Goal: Task Accomplishment & Management: Manage account settings

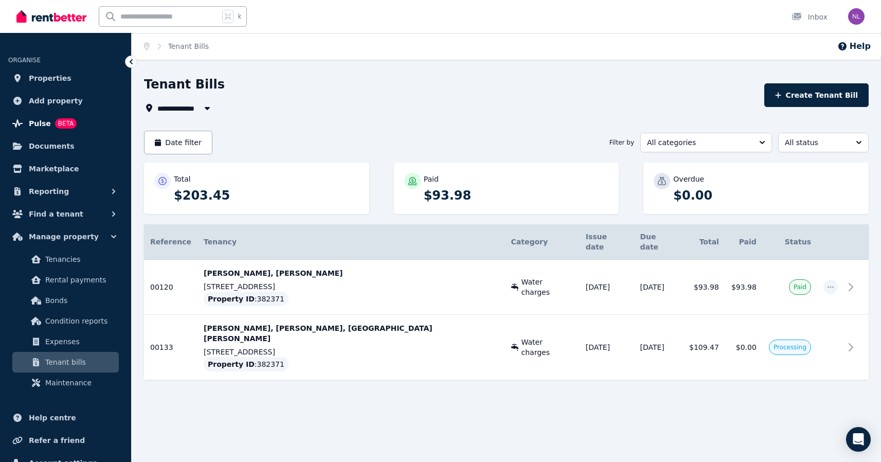
click at [43, 119] on span "Pulse" at bounding box center [40, 123] width 22 height 12
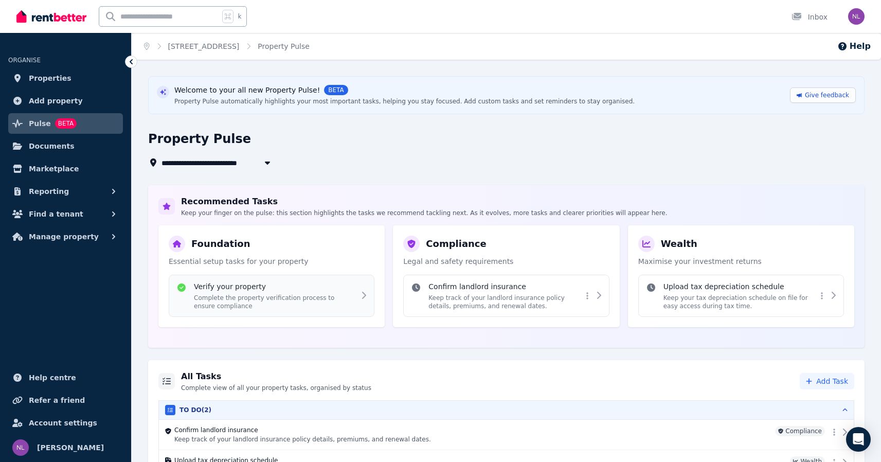
click at [342, 298] on p "Complete the property verification process to ensure compliance" at bounding box center [274, 302] width 161 height 16
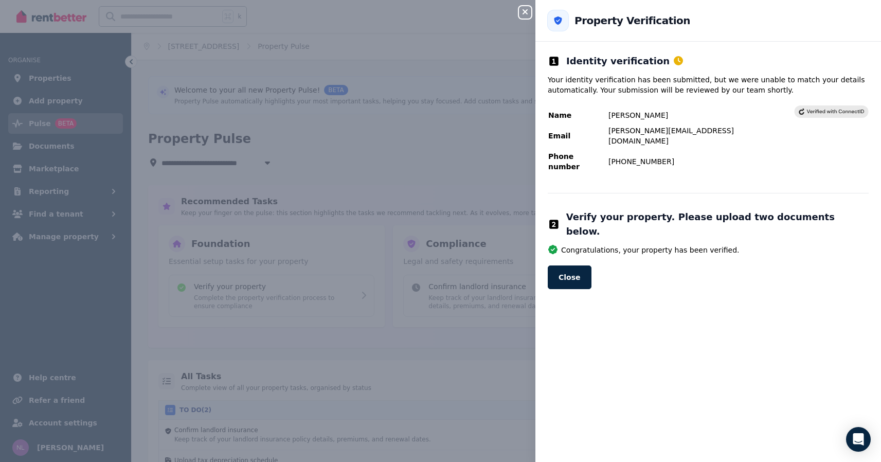
click at [837, 109] on rect at bounding box center [831, 111] width 74 height 12
click at [576, 265] on button "Close" at bounding box center [569, 277] width 44 height 24
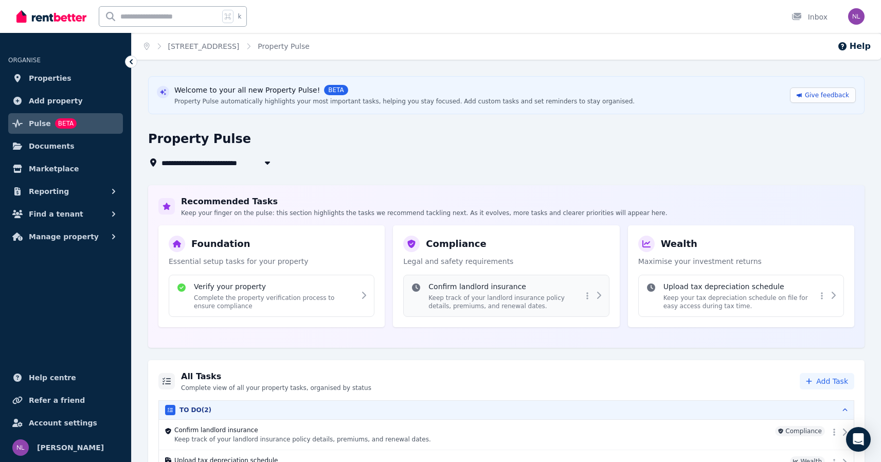
click at [520, 285] on h4 "Confirm landlord insurance" at bounding box center [504, 286] width 153 height 10
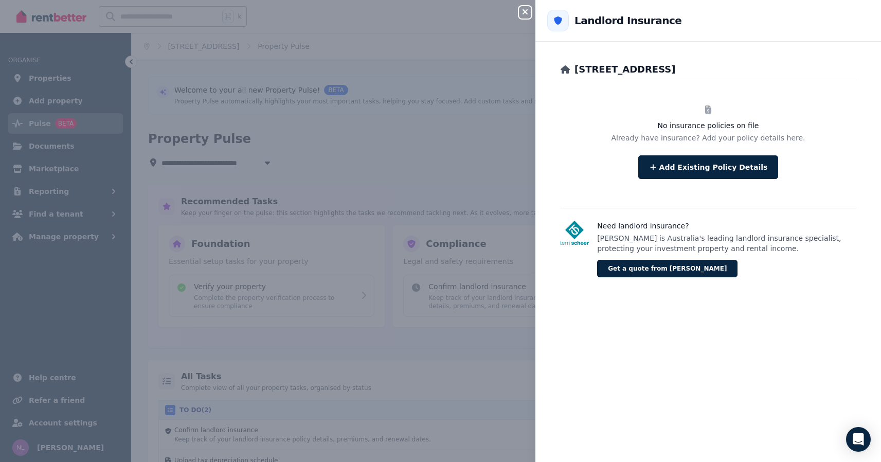
click at [521, 14] on icon "button" at bounding box center [525, 12] width 12 height 8
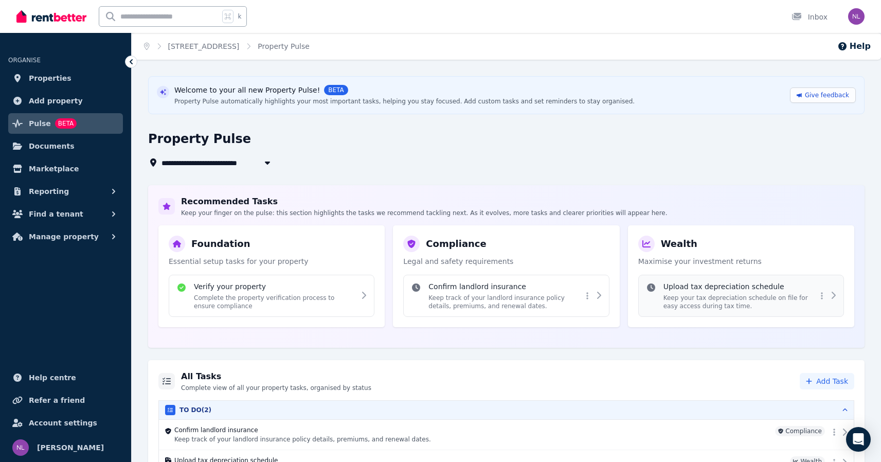
click at [713, 301] on p "Keep your tax depreciation schedule on file for easy access during tax time." at bounding box center [739, 302] width 153 height 16
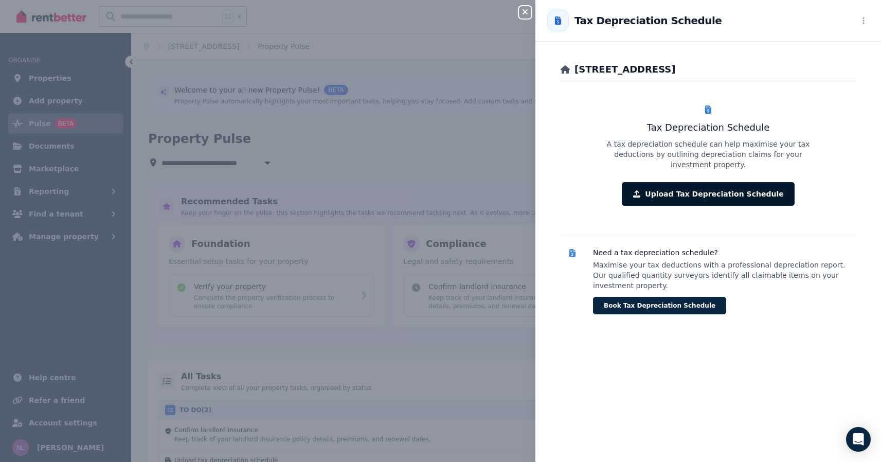
click at [720, 184] on button "Upload Tax Depreciation Schedule" at bounding box center [707, 194] width 172 height 24
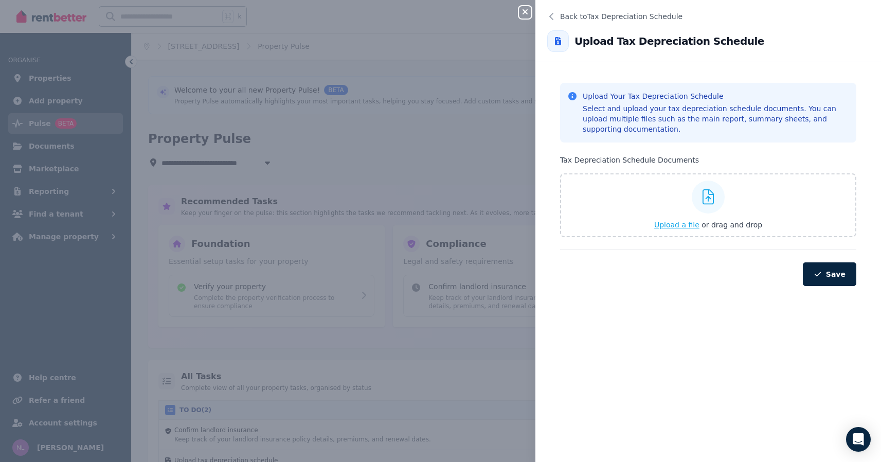
click at [677, 224] on span "Upload a file" at bounding box center [676, 225] width 45 height 8
click at [674, 219] on button "Upload a file or drag and drop" at bounding box center [708, 224] width 108 height 10
click at [671, 223] on span "Upload a file" at bounding box center [676, 225] width 45 height 8
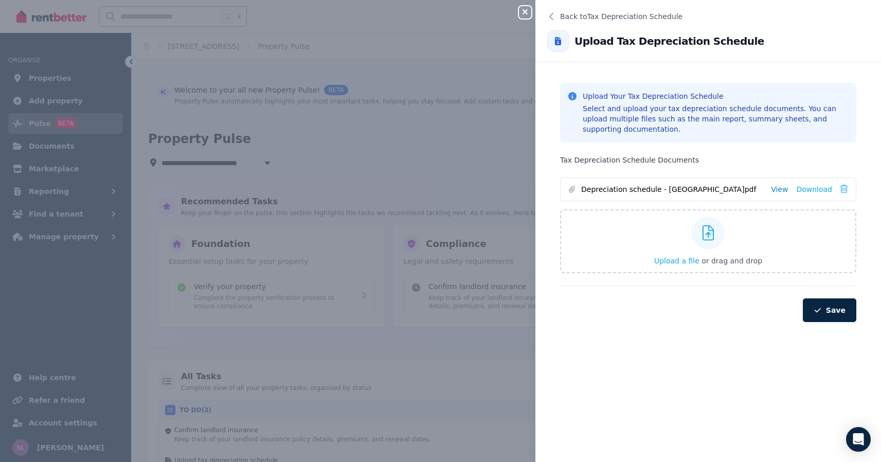
click at [784, 190] on link "View" at bounding box center [779, 189] width 17 height 10
click at [817, 308] on icon "button" at bounding box center [817, 309] width 8 height 7
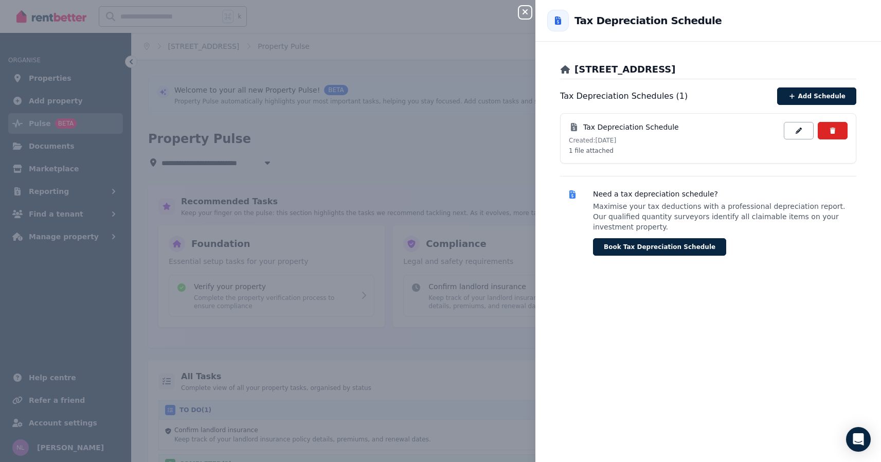
click at [529, 13] on icon "button" at bounding box center [525, 12] width 12 height 8
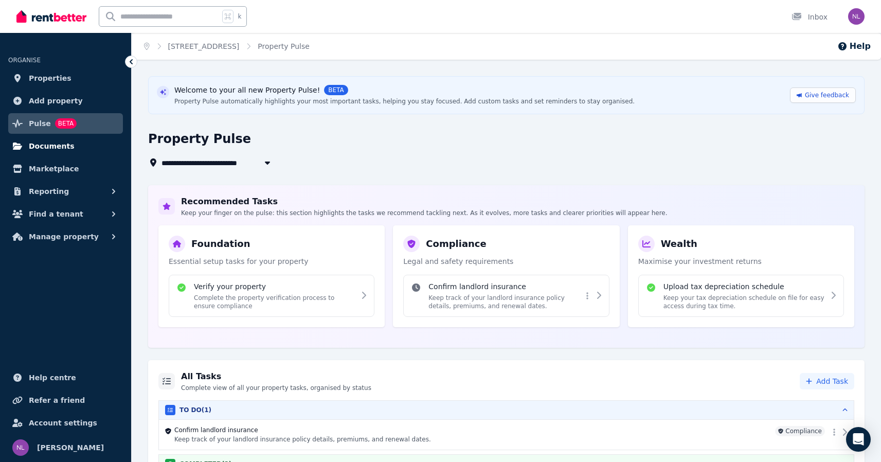
click at [68, 147] on span "Documents" at bounding box center [52, 146] width 46 height 12
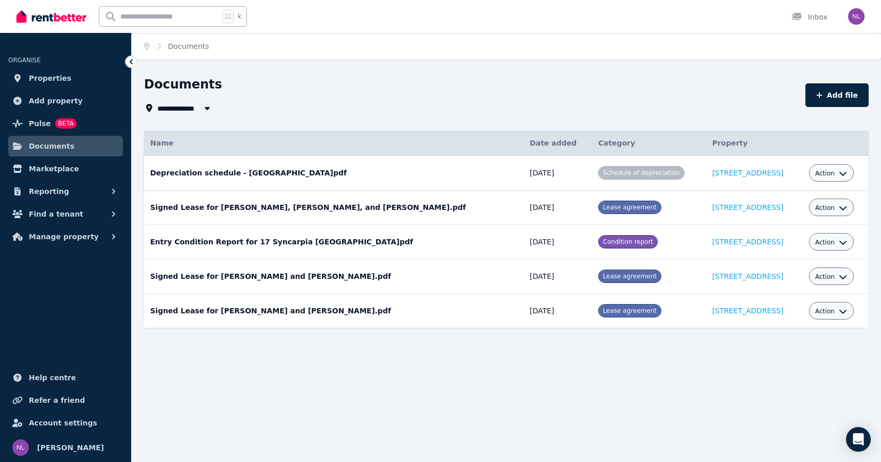
click at [831, 170] on button "Action" at bounding box center [831, 173] width 32 height 8
click at [774, 120] on div "**********" at bounding box center [506, 211] width 724 height 270
click at [845, 210] on div "Action" at bounding box center [831, 206] width 45 height 17
click at [834, 207] on button "Action" at bounding box center [831, 208] width 32 height 8
click at [666, 89] on div "Documents" at bounding box center [471, 86] width 655 height 20
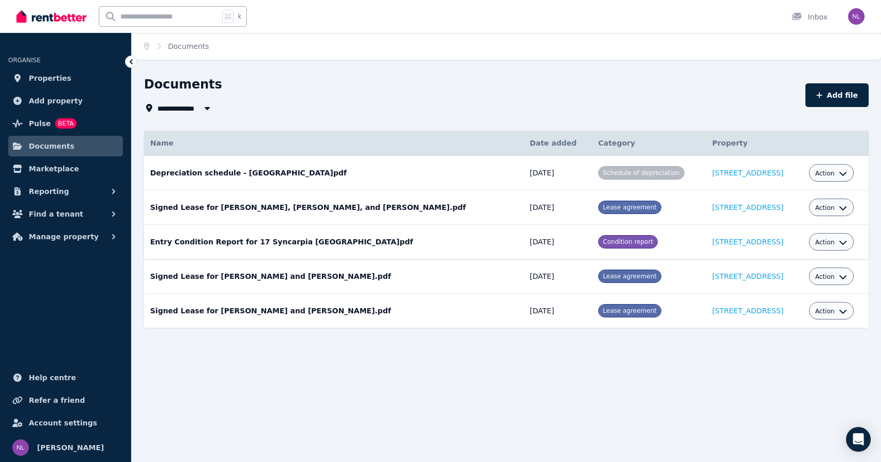
click at [834, 243] on button "Action" at bounding box center [831, 242] width 32 height 8
click at [578, 99] on div "**********" at bounding box center [471, 95] width 655 height 38
